Goal: Task Accomplishment & Management: Manage account settings

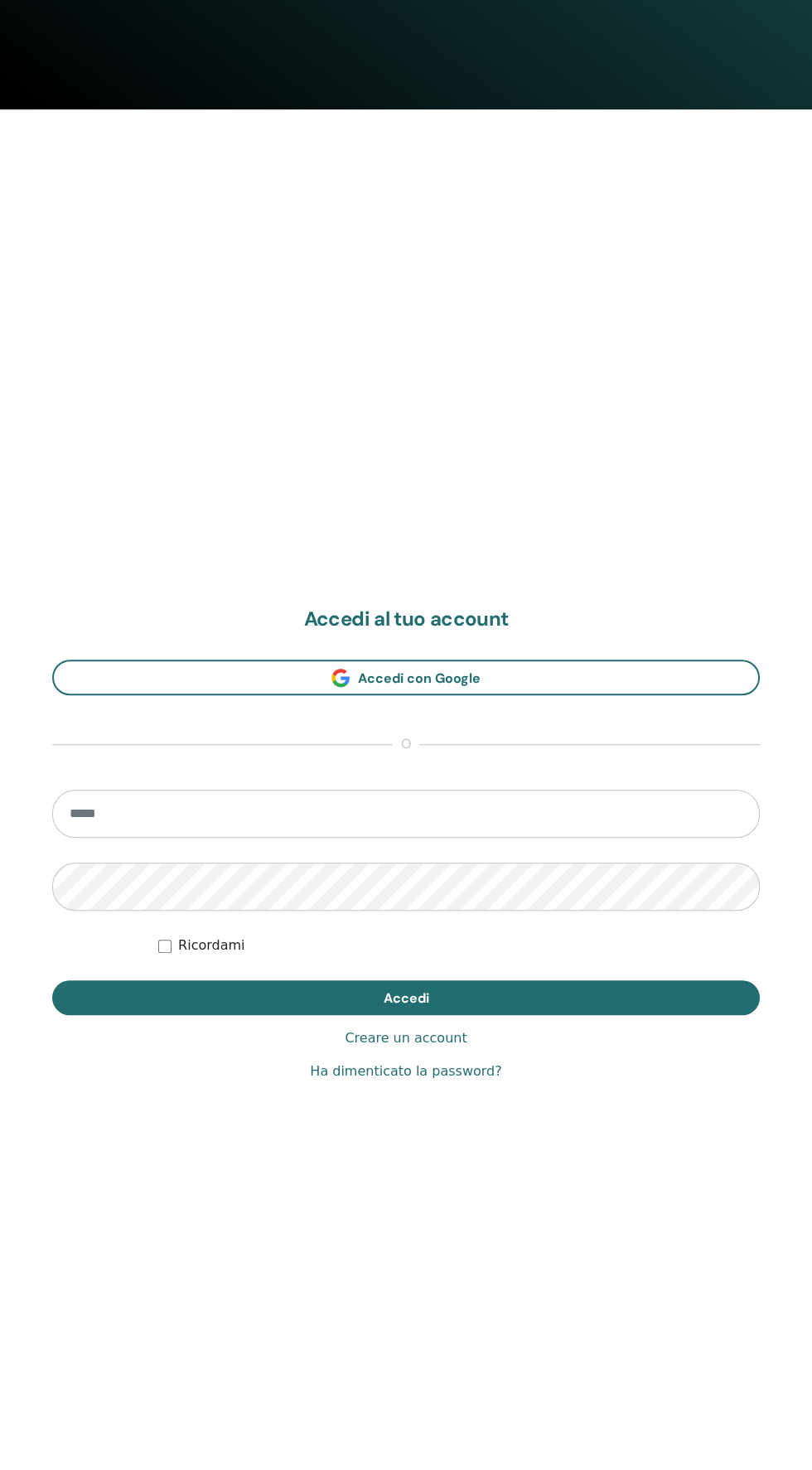
scroll to position [1470, 0]
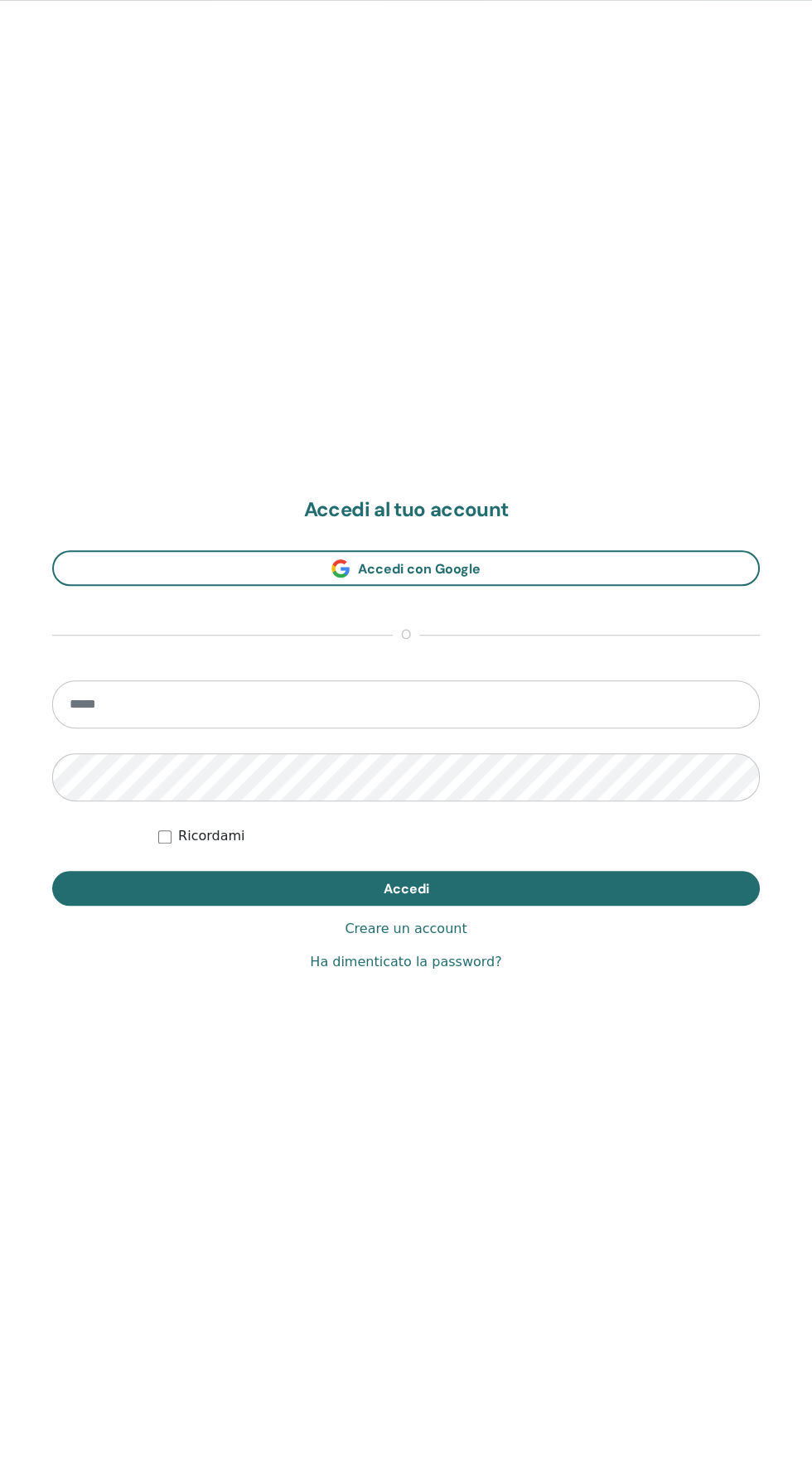
click at [122, 702] on input "email" at bounding box center [406, 704] width 708 height 48
type input "**********"
click at [53, 871] on button "Accedi" at bounding box center [406, 888] width 708 height 35
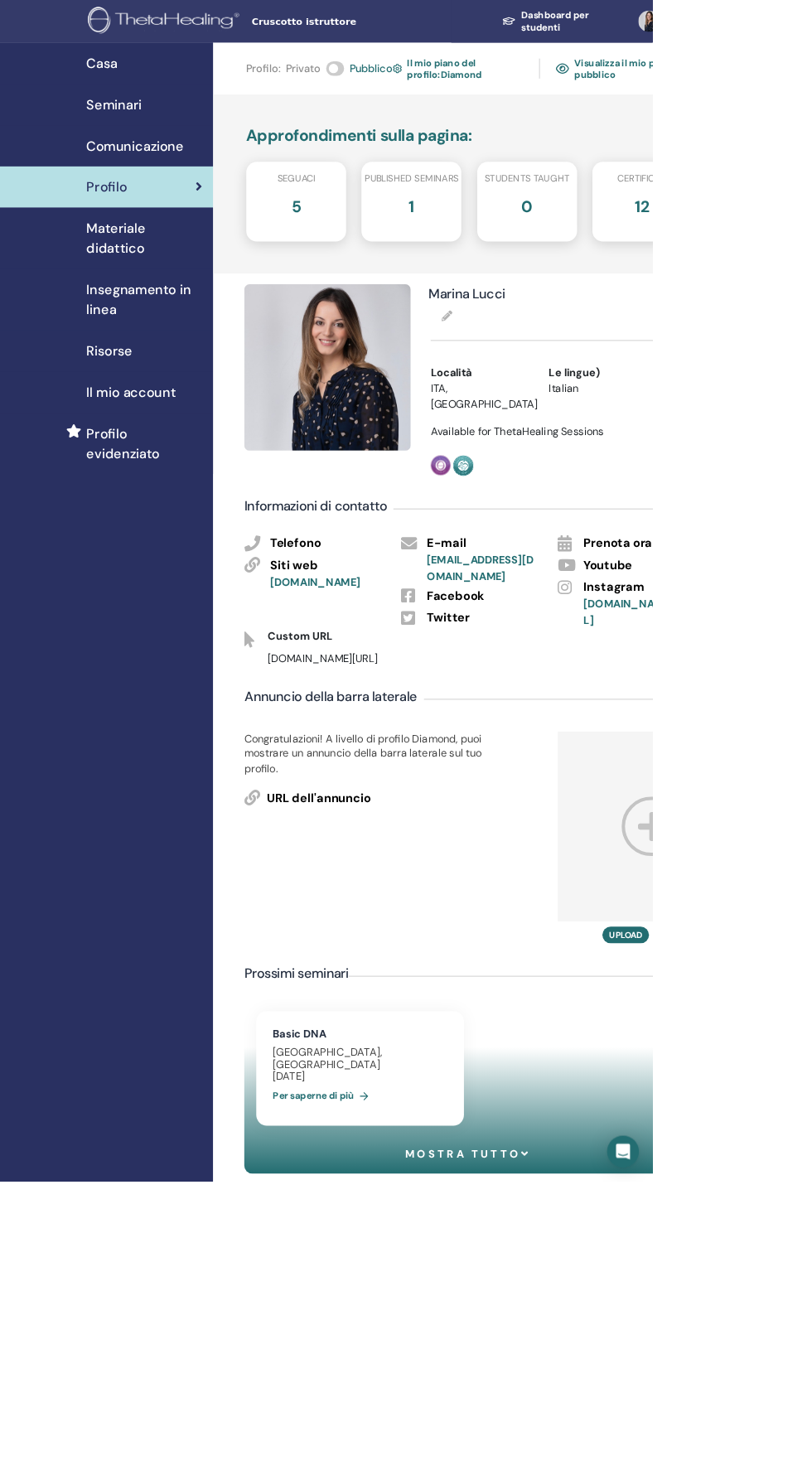
click at [108, 133] on span "Seminari" at bounding box center [142, 130] width 69 height 25
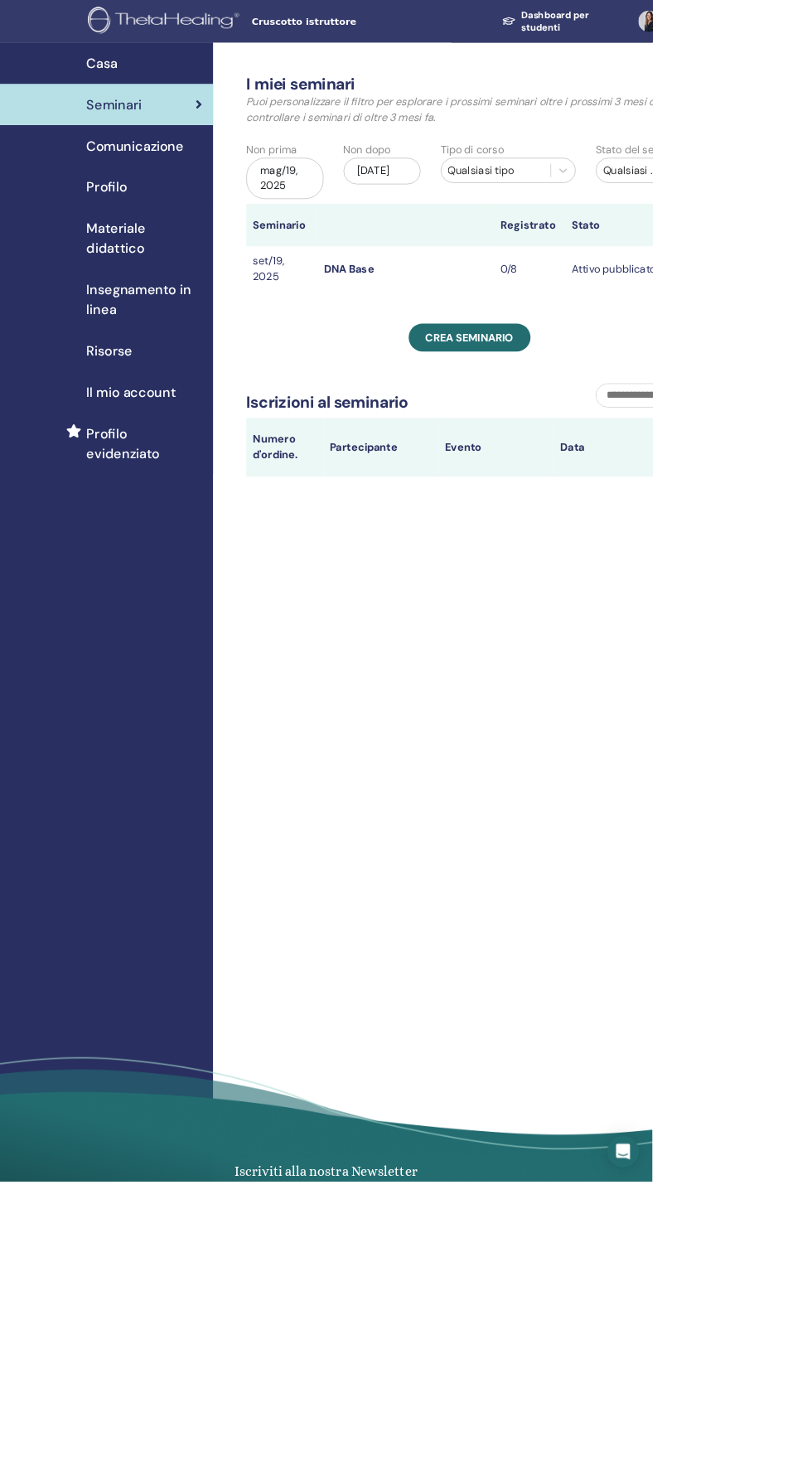
click at [131, 185] on span "Comunicazione" at bounding box center [168, 182] width 121 height 25
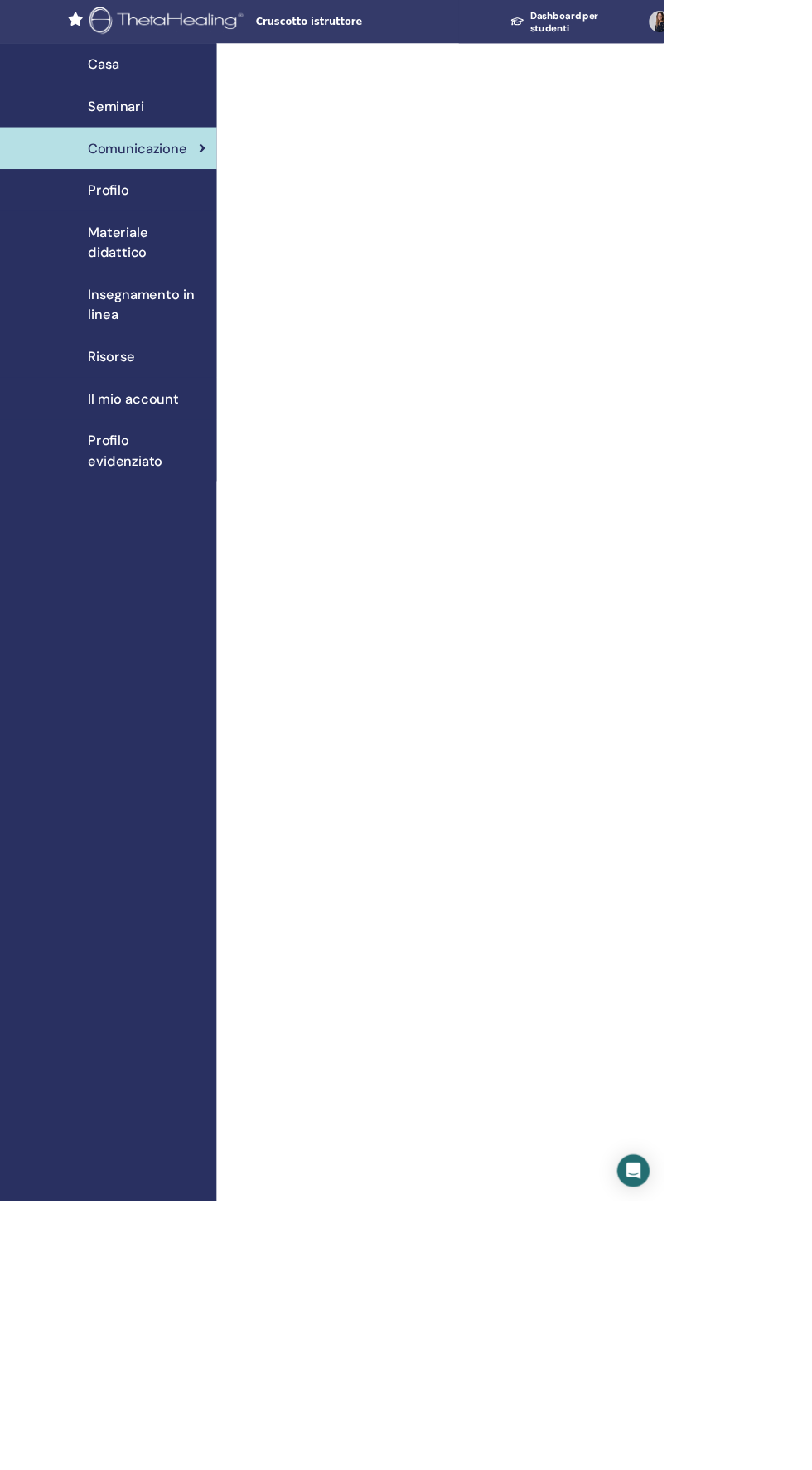
click at [85, 240] on div "Profilo" at bounding box center [133, 233] width 239 height 25
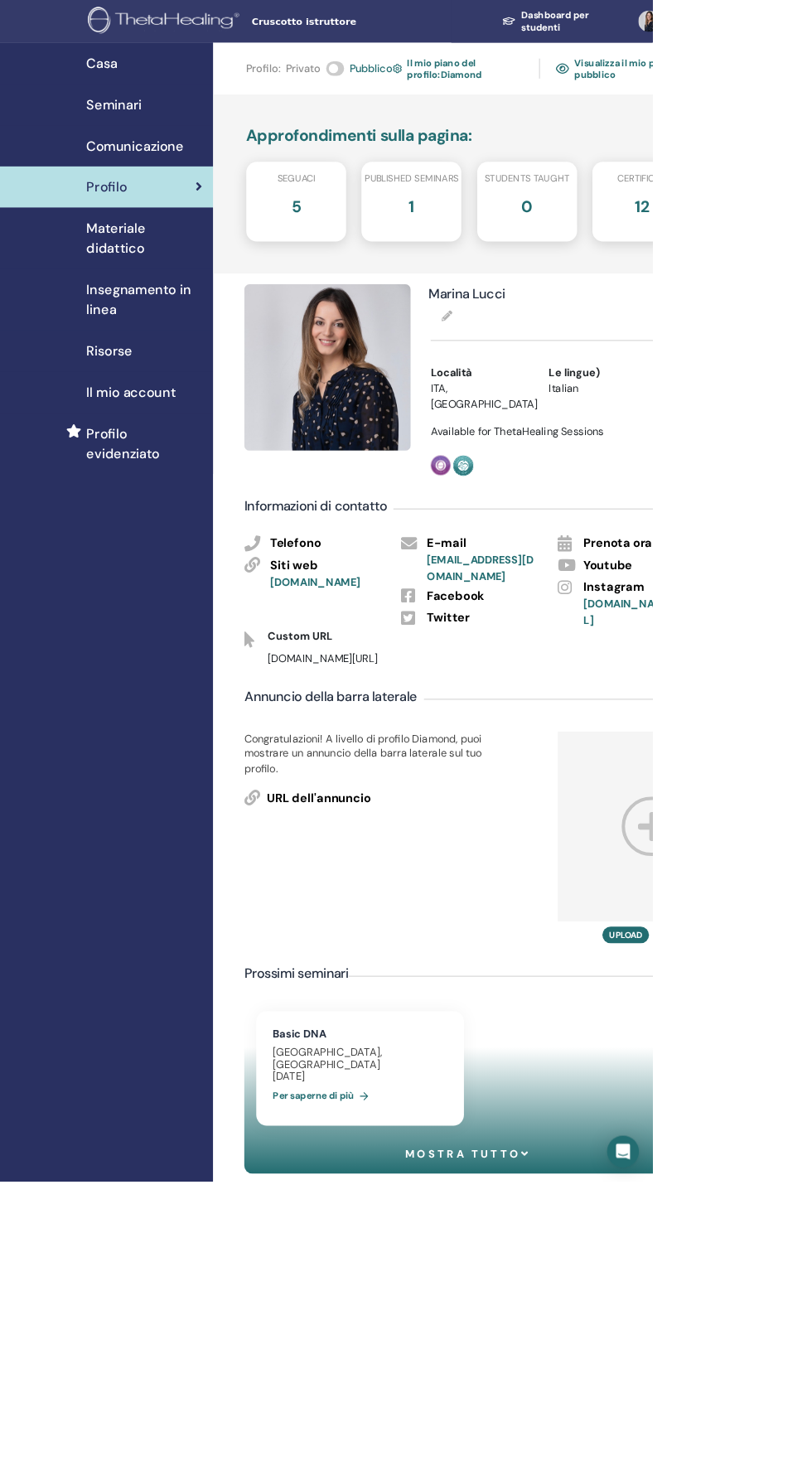
click at [94, 488] on div "Il mio account" at bounding box center [133, 488] width 239 height 25
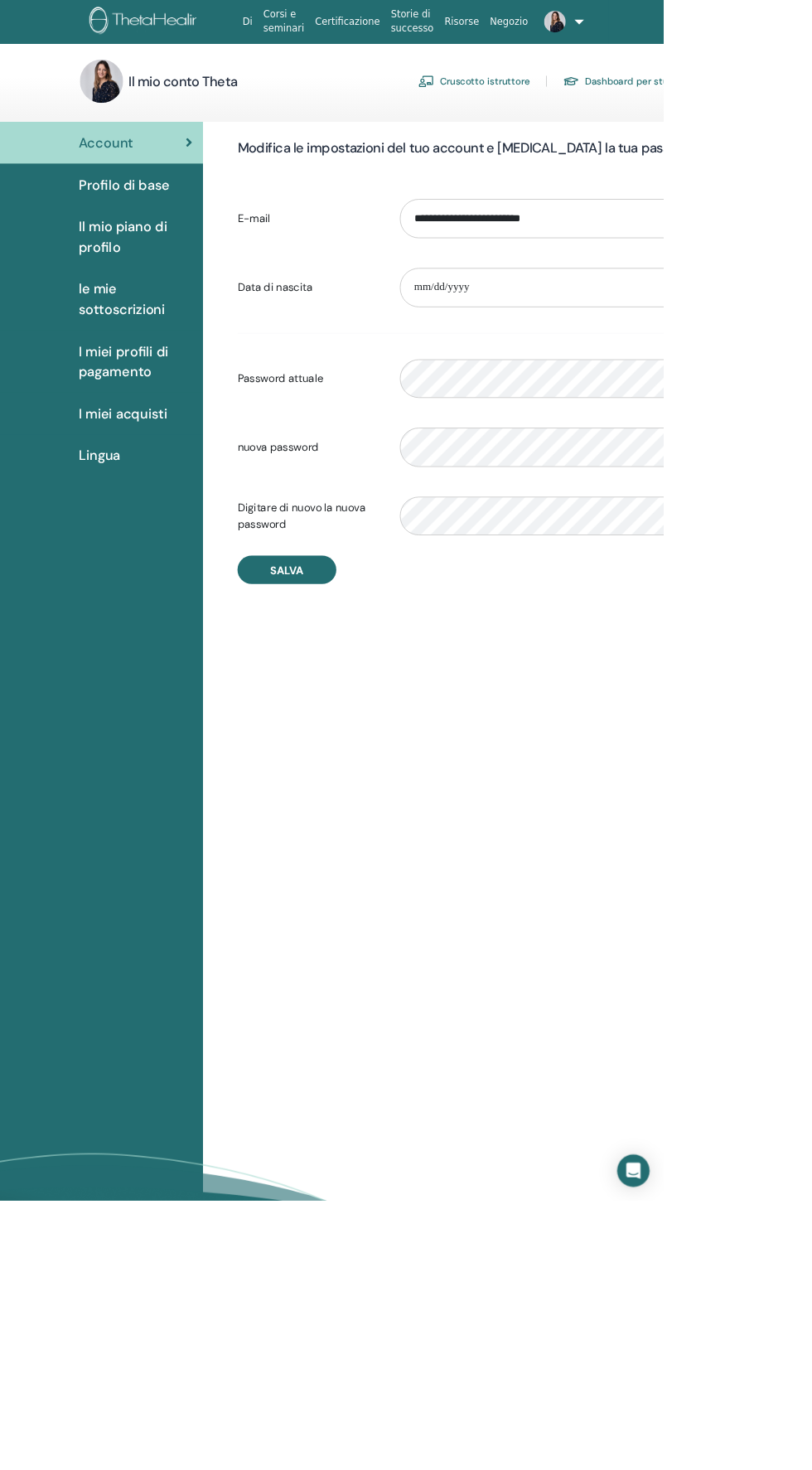
click at [523, 99] on img at bounding box center [522, 99] width 20 height 15
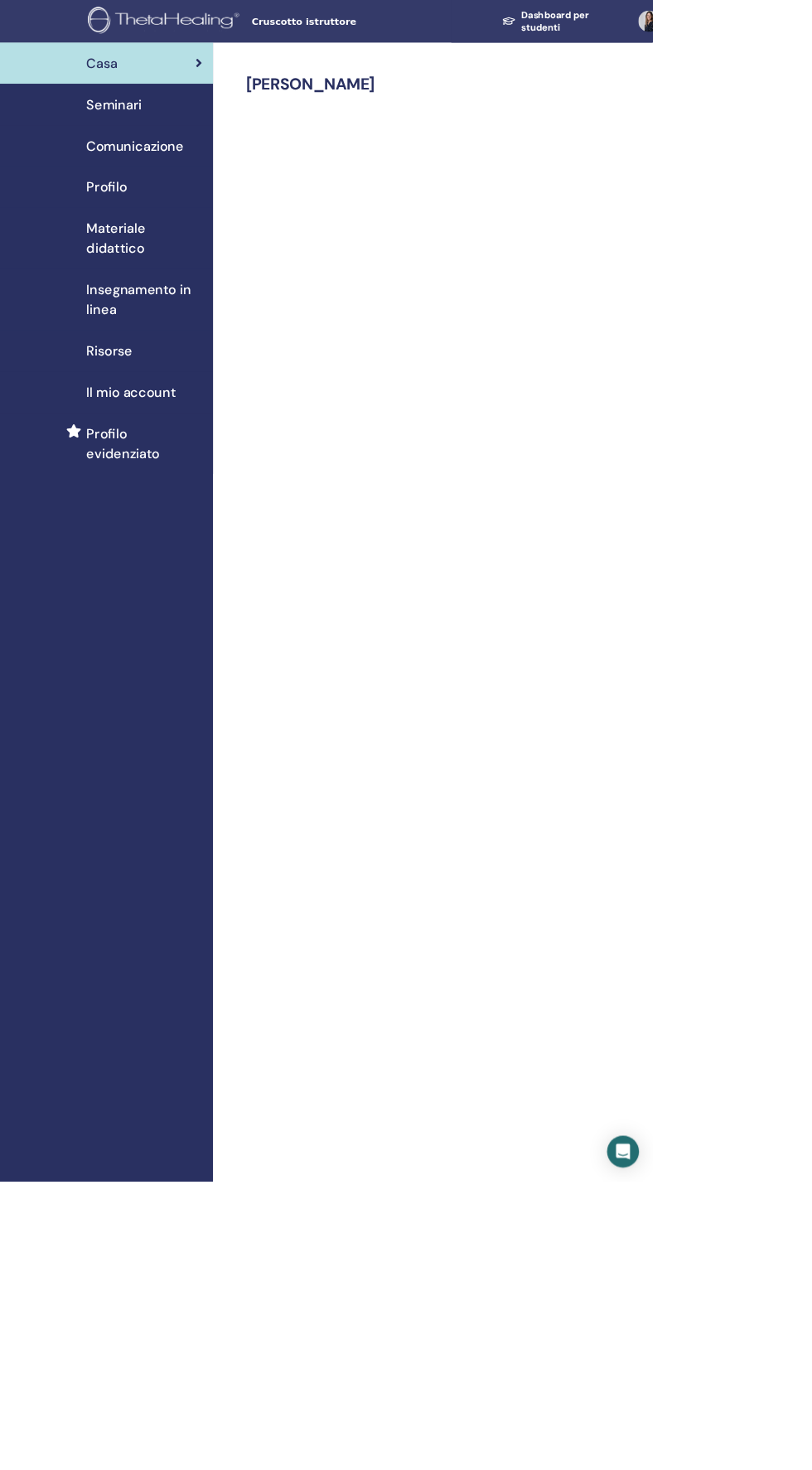
click at [110, 183] on span "Comunicazione" at bounding box center [168, 182] width 121 height 25
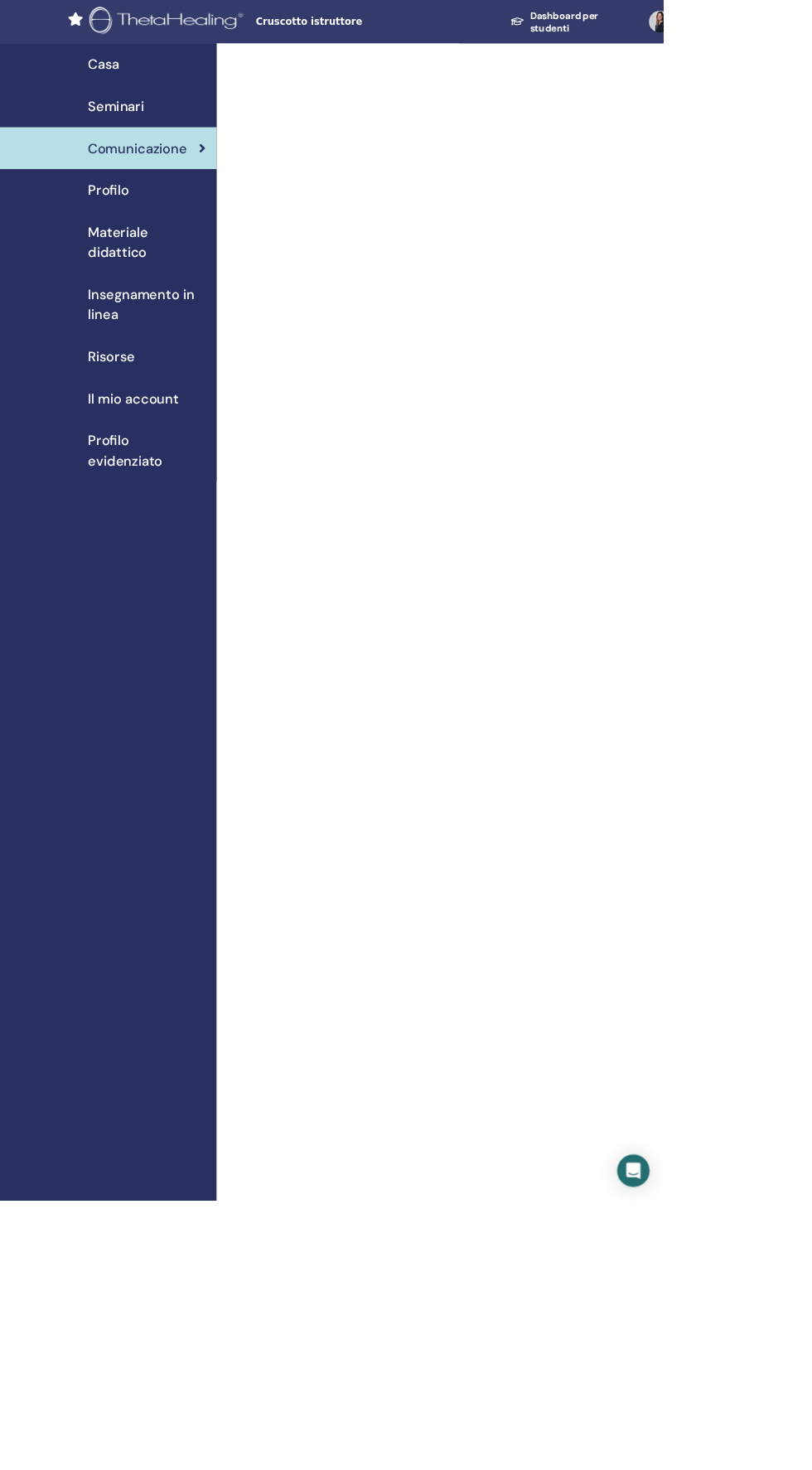
click at [111, 139] on span "Seminari" at bounding box center [142, 130] width 69 height 25
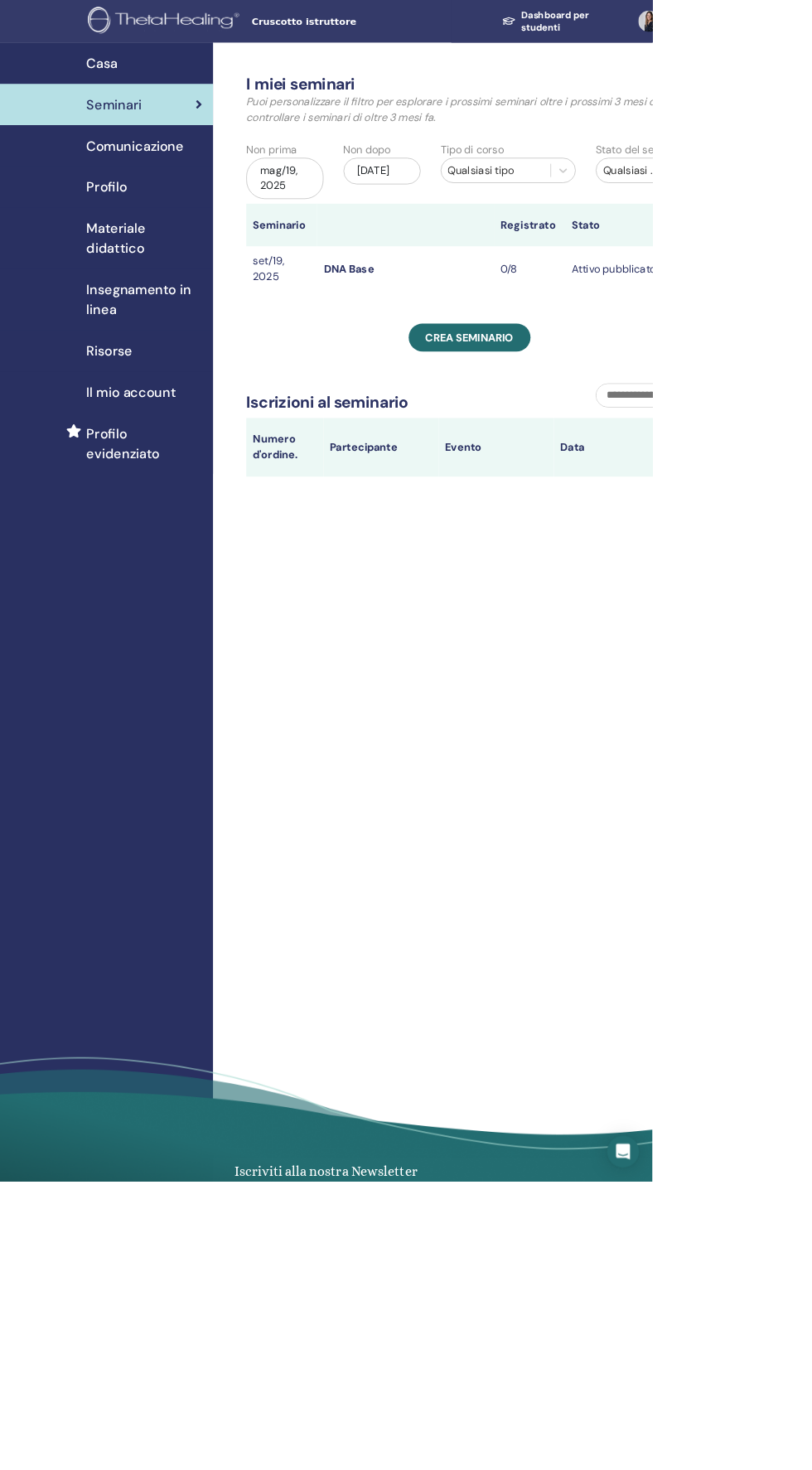
click at [98, 236] on div "Profilo" at bounding box center [133, 233] width 239 height 25
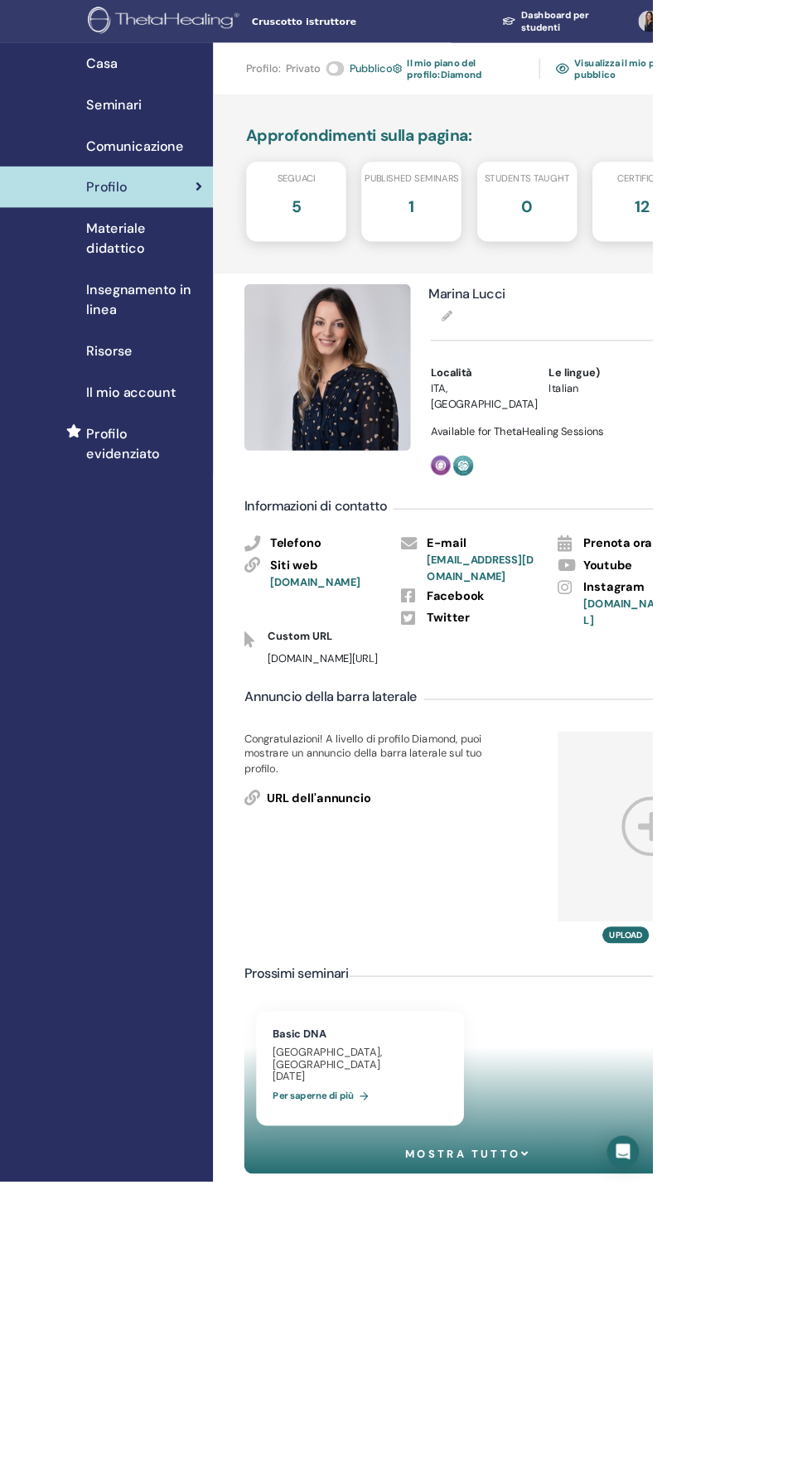
click at [102, 129] on div "Seminari" at bounding box center [133, 130] width 239 height 25
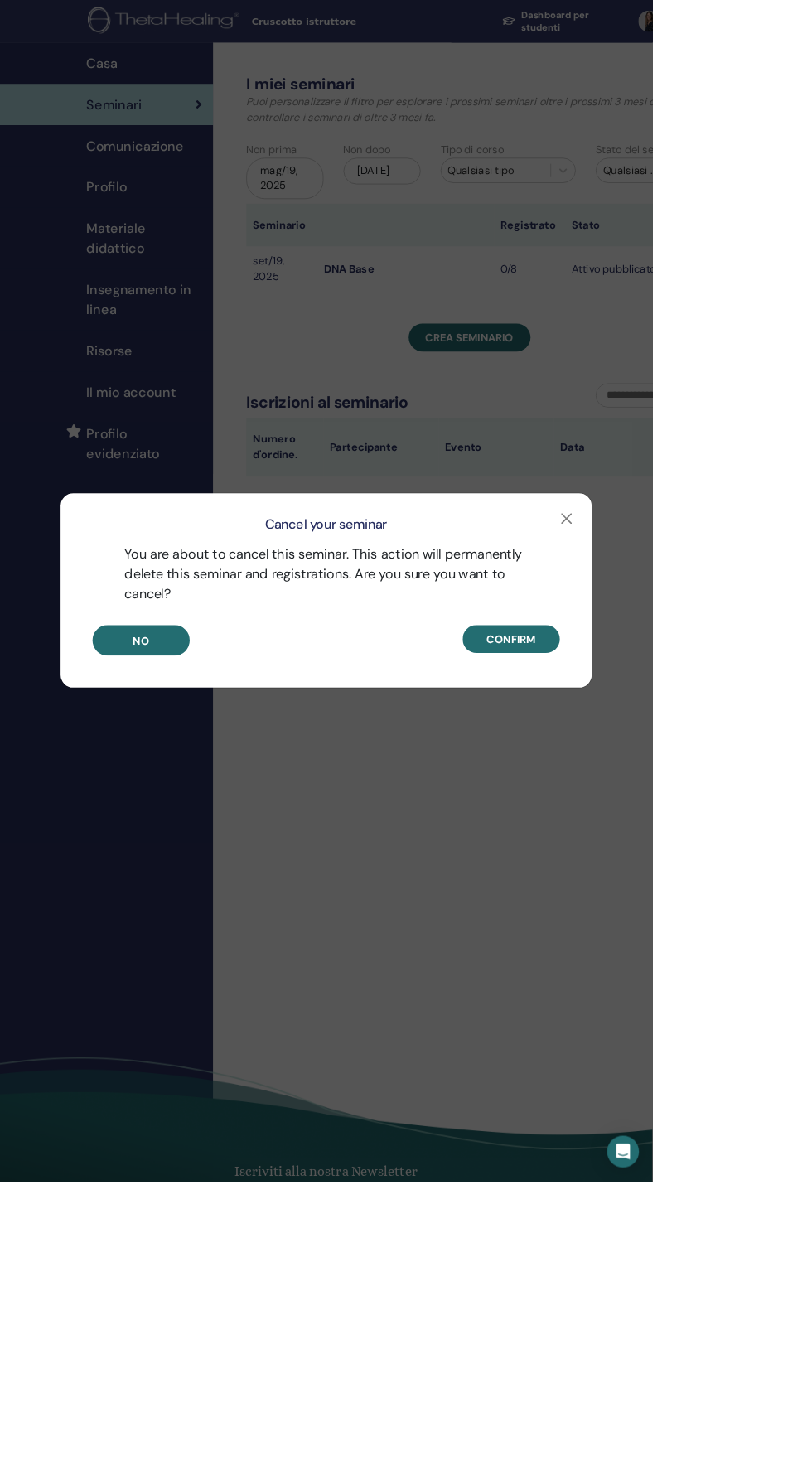
click at [226, 816] on button "No" at bounding box center [175, 797] width 121 height 38
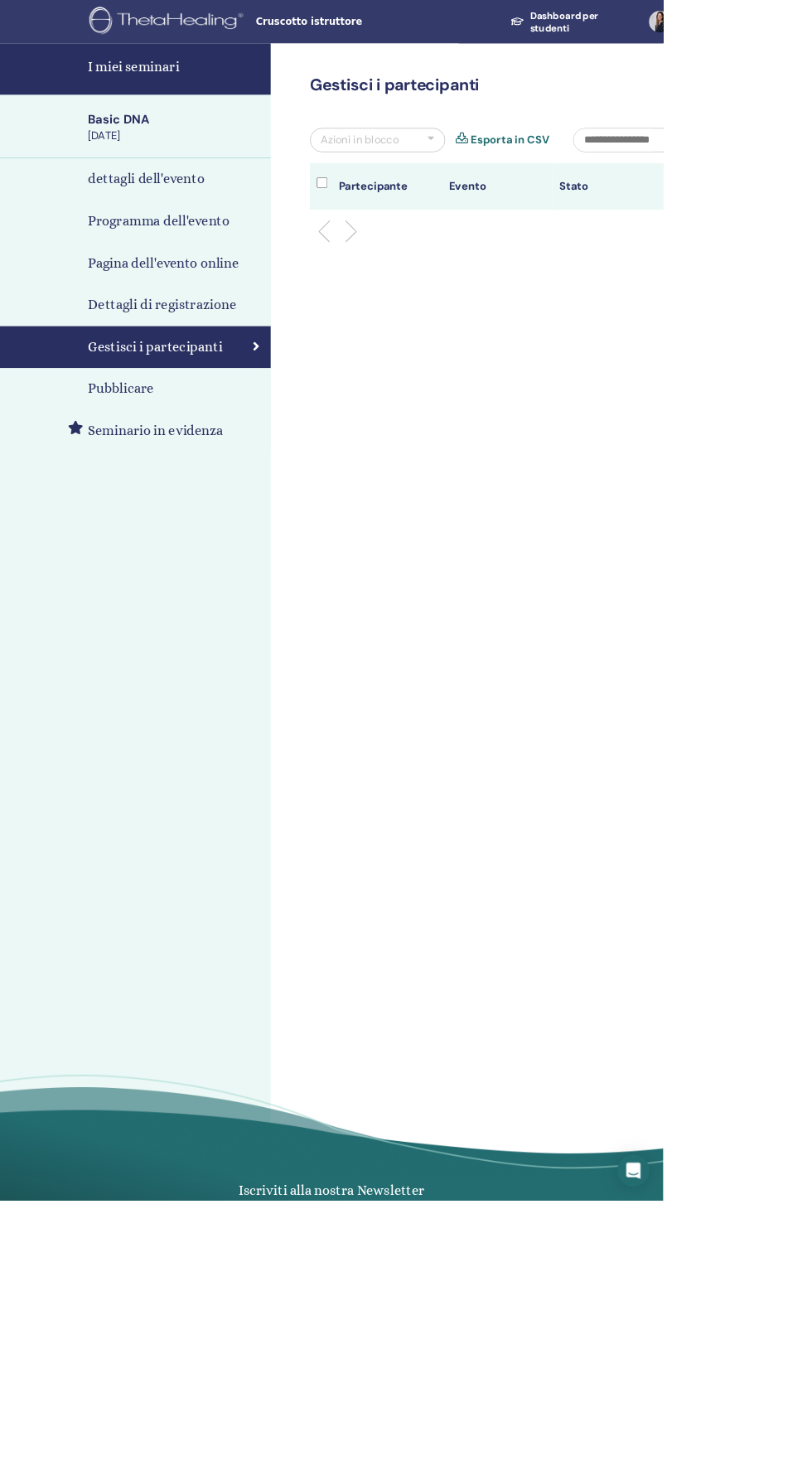
click at [86, 452] on link "Pubblicare" at bounding box center [166, 476] width 331 height 52
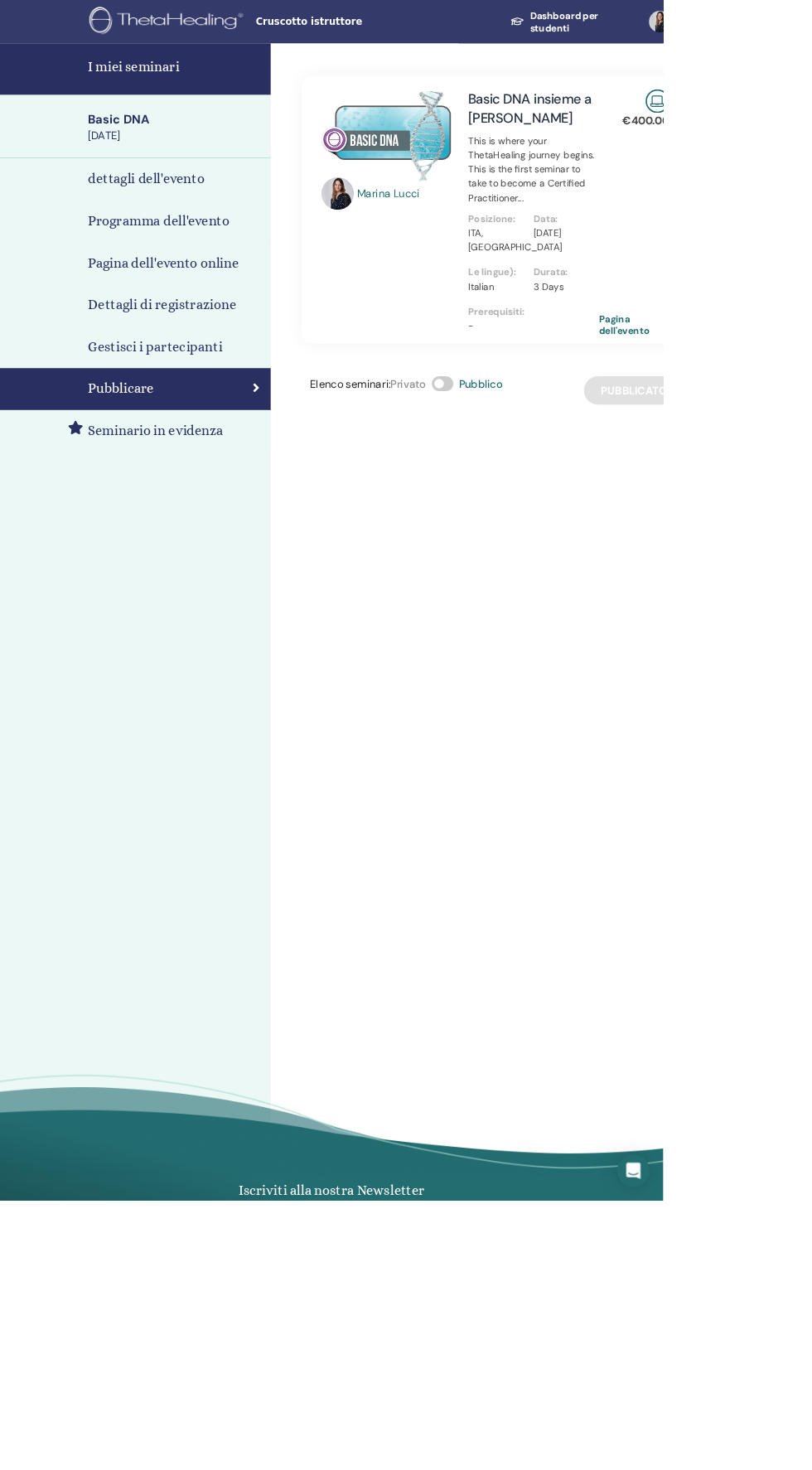
click at [107, 426] on div "Gestisci i partecipanti" at bounding box center [166, 425] width 304 height 25
